Goal: Task Accomplishment & Management: Use online tool/utility

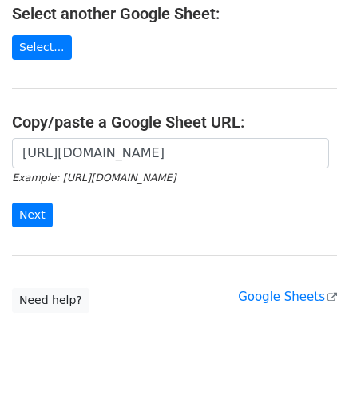
scroll to position [0, 346]
type input "[URL][DOMAIN_NAME]"
click at [34, 208] on input "Next" at bounding box center [32, 215] width 41 height 25
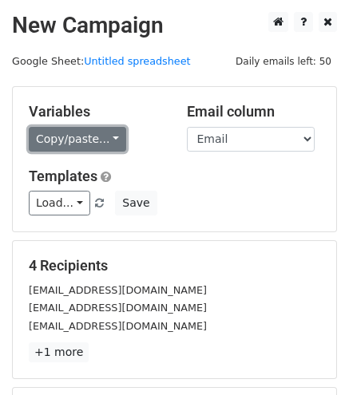
click at [89, 145] on link "Copy/paste..." at bounding box center [77, 139] width 97 height 25
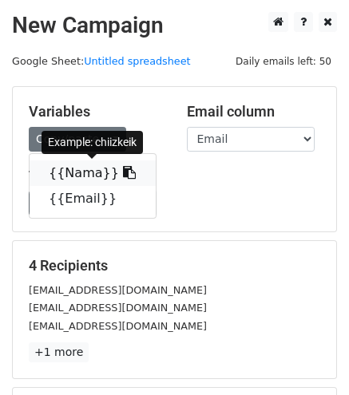
click at [90, 172] on link "{{Nama}}" at bounding box center [93, 173] width 126 height 26
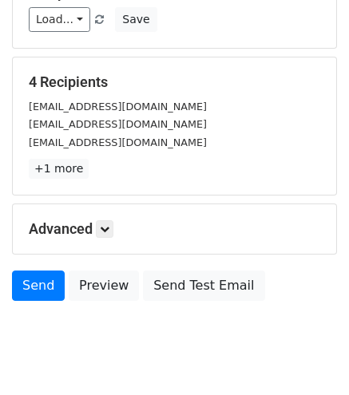
scroll to position [222, 0]
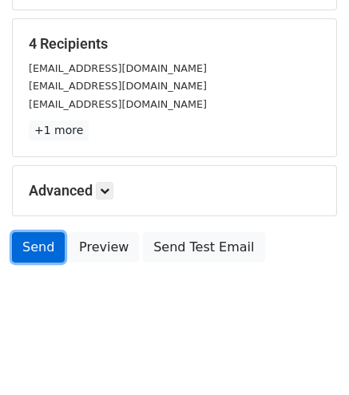
click at [34, 246] on link "Send" at bounding box center [38, 247] width 53 height 30
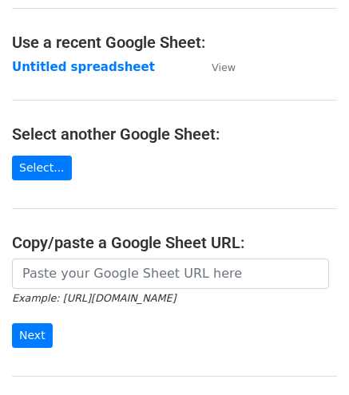
scroll to position [80, 0]
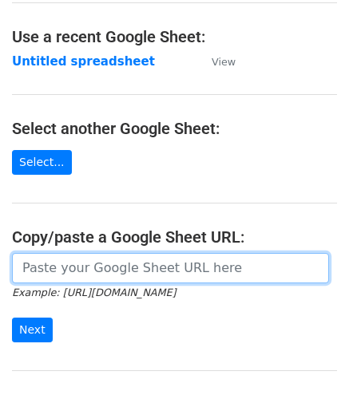
click at [130, 255] on input "url" at bounding box center [170, 268] width 317 height 30
paste input "https://docs.google.com/spreadsheets/d/1uQvir3vgDKcI_c-vr8g6ndcGLyR4koZdyWYYpDK…"
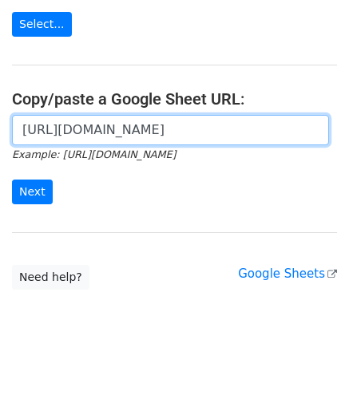
scroll to position [224, 0]
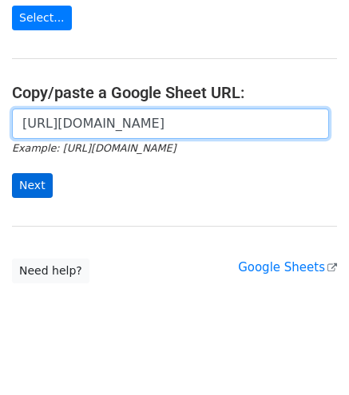
type input "https://docs.google.com/spreadsheets/d/1uQvir3vgDKcI_c-vr8g6ndcGLyR4koZdyWYYpDK…"
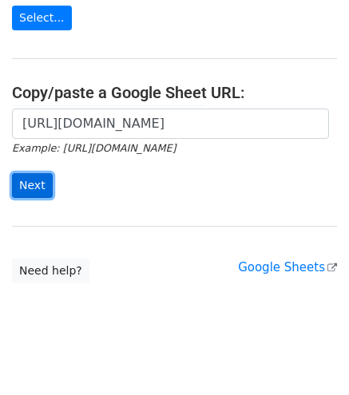
scroll to position [0, 0]
click at [35, 184] on input "Next" at bounding box center [32, 185] width 41 height 25
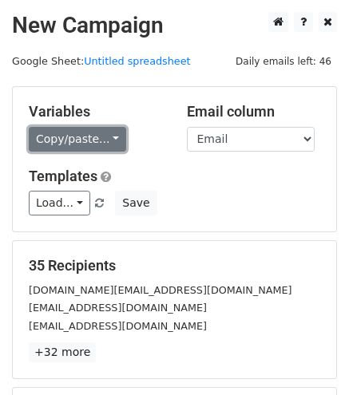
click at [73, 142] on link "Copy/paste..." at bounding box center [77, 139] width 97 height 25
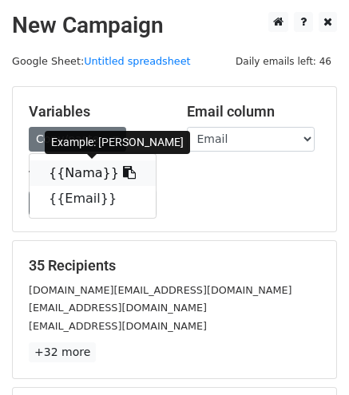
click at [77, 170] on link "{{Nama}}" at bounding box center [93, 173] width 126 height 26
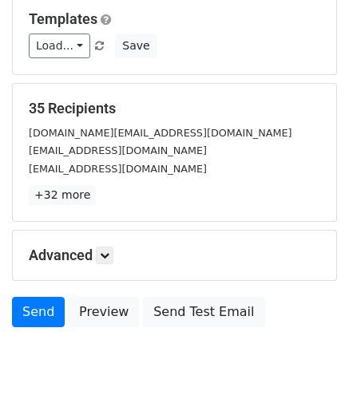
scroll to position [222, 0]
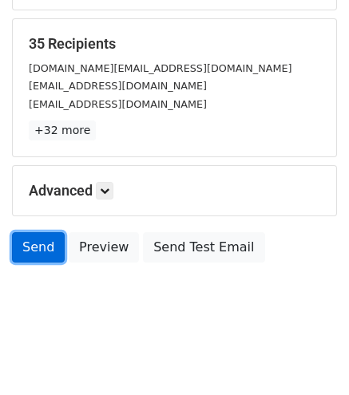
click at [53, 243] on link "Send" at bounding box center [38, 247] width 53 height 30
